Goal: Information Seeking & Learning: Learn about a topic

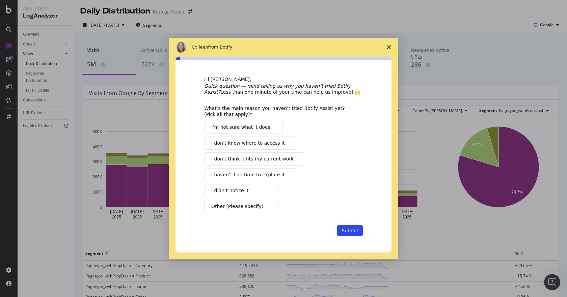
click at [389, 48] on icon "Close survey" at bounding box center [389, 47] width 4 height 4
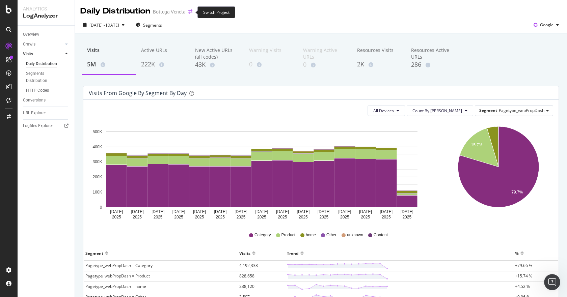
click at [189, 11] on icon "arrow-right-arrow-left" at bounding box center [190, 11] width 4 height 5
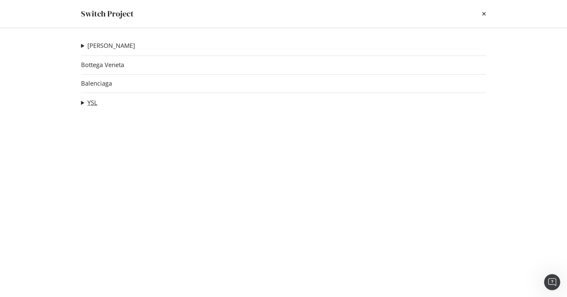
click at [97, 100] on link "YSL" at bounding box center [92, 102] width 10 height 7
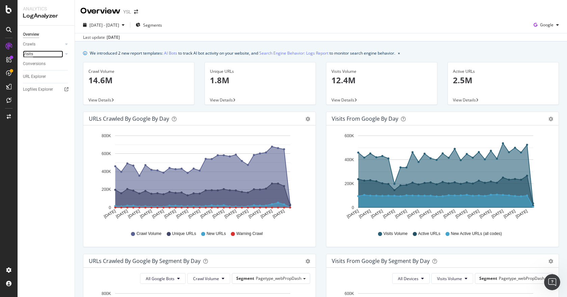
click at [32, 53] on div "Visits" at bounding box center [28, 54] width 10 height 7
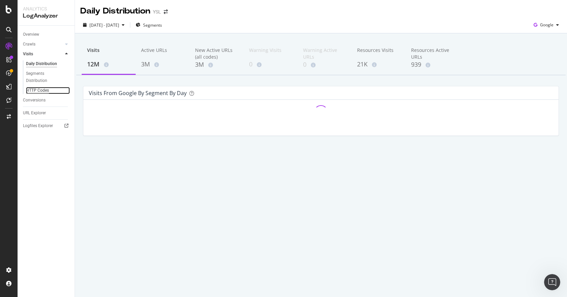
click at [35, 87] on div "HTTP Codes" at bounding box center [37, 90] width 23 height 7
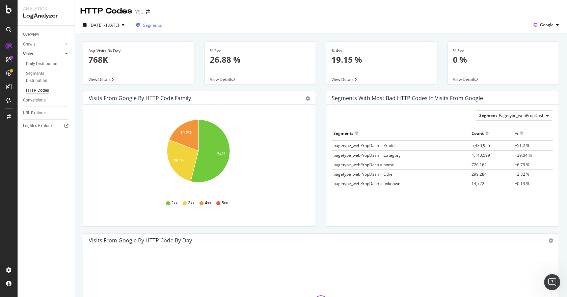
click at [162, 23] on span "Segments" at bounding box center [152, 25] width 19 height 6
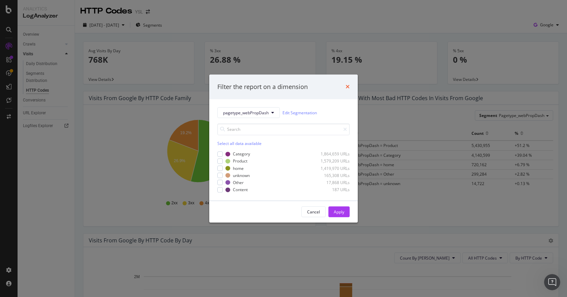
click at [346, 87] on icon "times" at bounding box center [348, 86] width 4 height 5
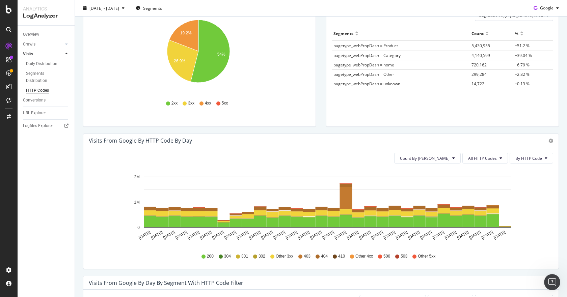
scroll to position [169, 0]
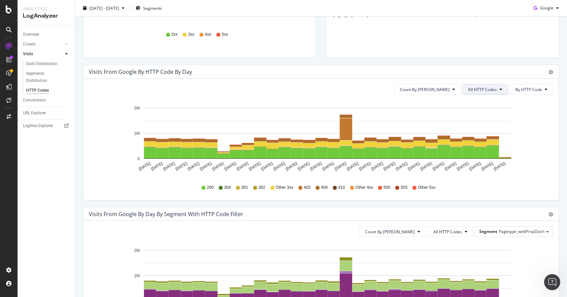
click at [485, 91] on span "All HTTP Codes" at bounding box center [482, 90] width 29 height 6
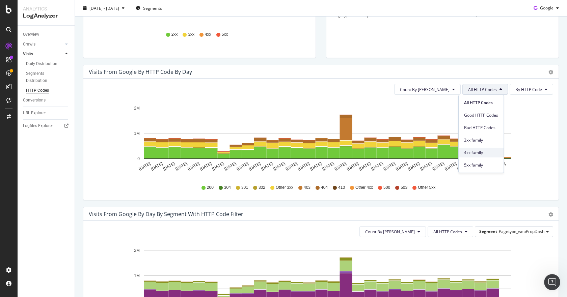
click at [481, 149] on div "4xx family" at bounding box center [481, 153] width 45 height 10
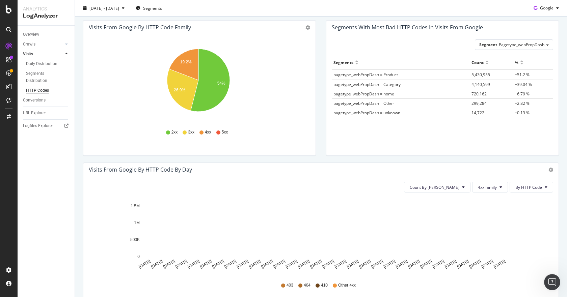
scroll to position [29, 0]
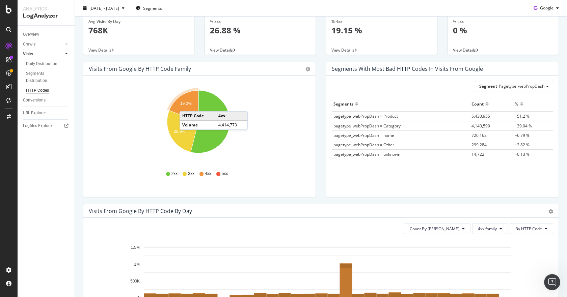
click at [186, 103] on text "19.2%" at bounding box center [185, 103] width 11 height 5
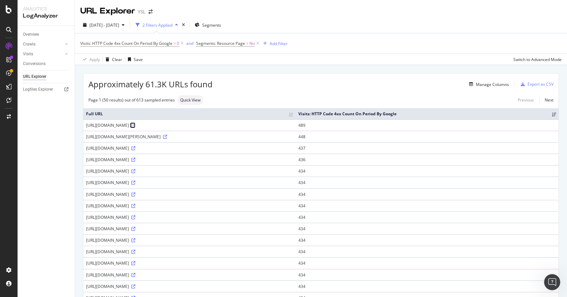
click at [135, 126] on icon at bounding box center [133, 126] width 4 height 4
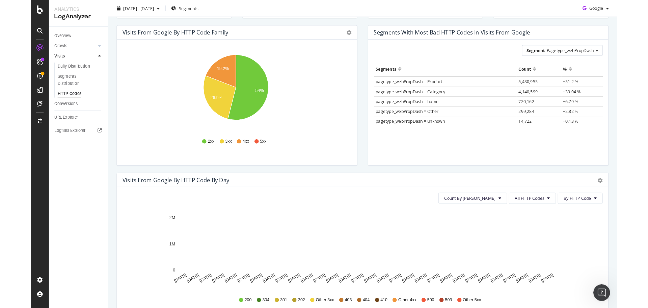
scroll to position [169, 0]
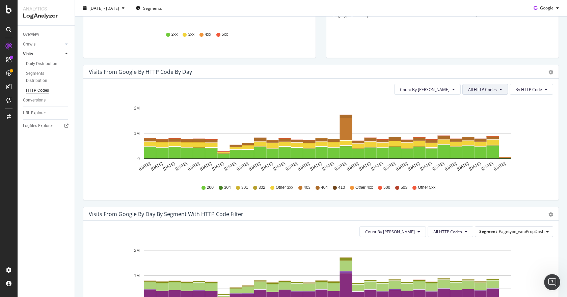
click at [487, 85] on button "All HTTP Codes" at bounding box center [485, 89] width 46 height 11
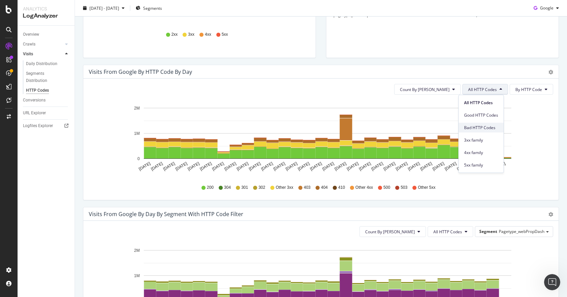
click at [471, 126] on span "Bad HTTP Codes" at bounding box center [481, 128] width 34 height 6
